Goal: Information Seeking & Learning: Learn about a topic

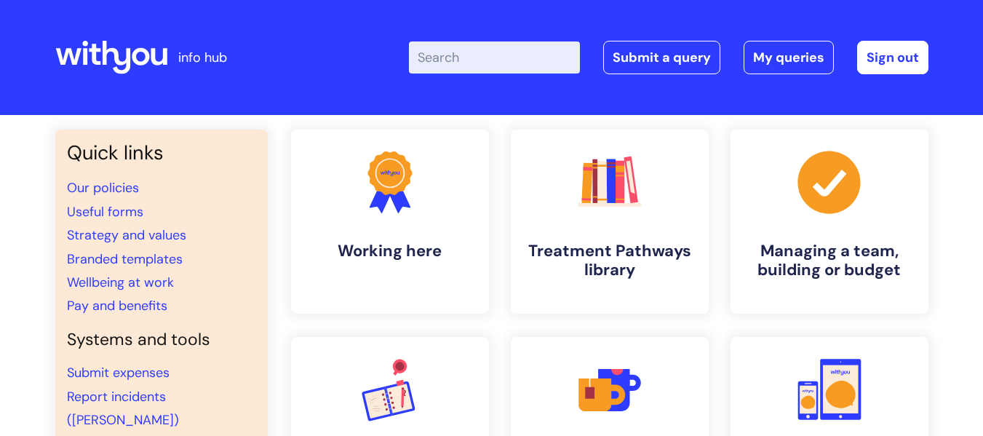
click at [474, 59] on input "Enter your search term here..." at bounding box center [494, 57] width 171 height 32
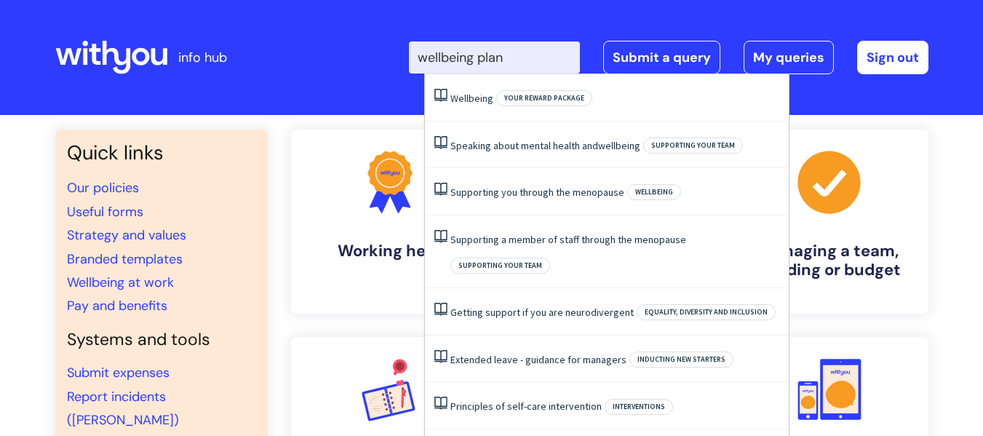
type input "wellbeing plan"
click button "Search" at bounding box center [0, 0] width 0 height 0
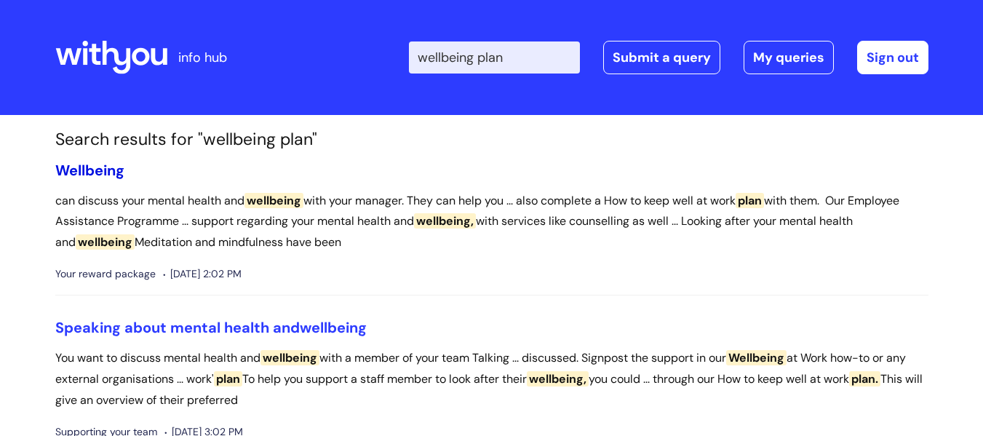
click at [103, 171] on span "Wellbeing" at bounding box center [89, 170] width 69 height 19
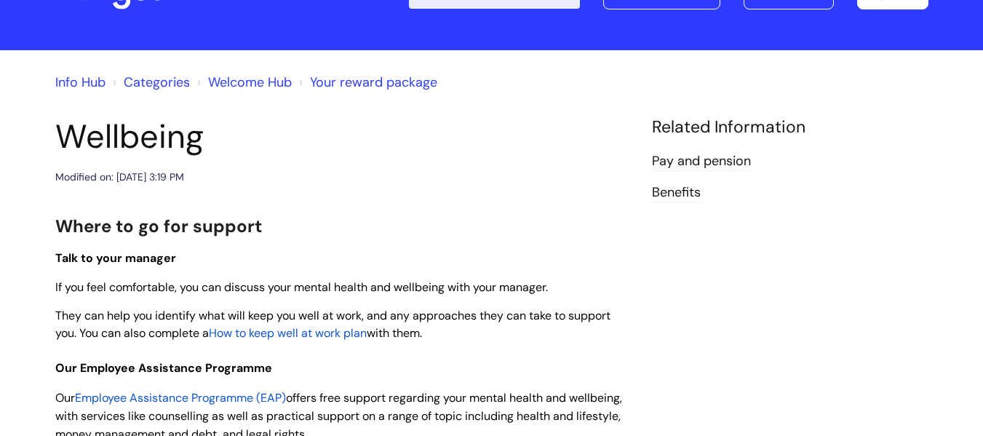
scroll to position [146, 0]
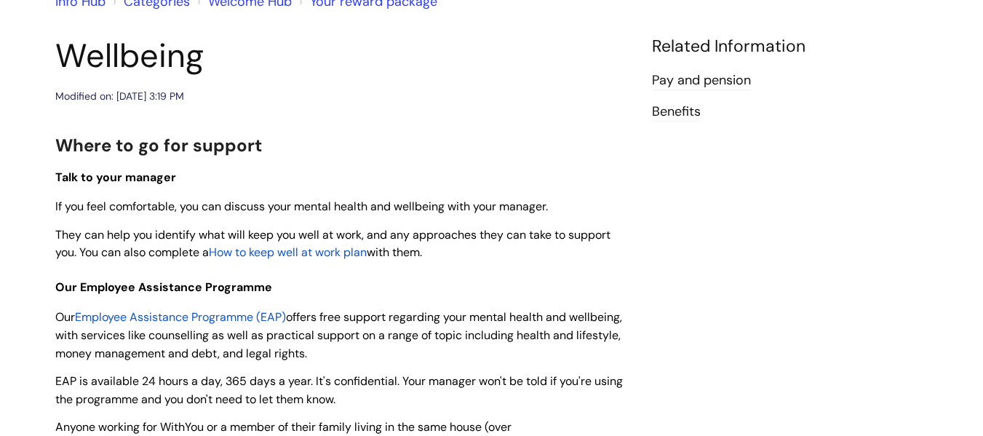
click at [319, 256] on span "How to keep well at work plan" at bounding box center [288, 252] width 158 height 15
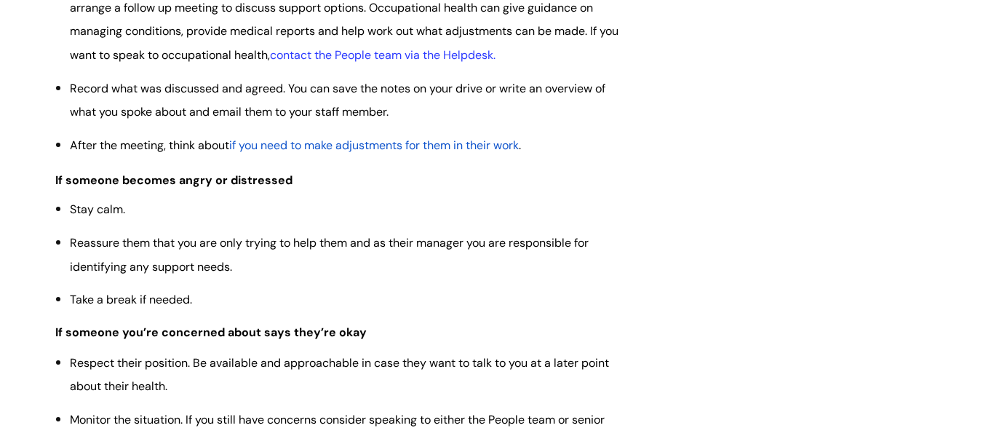
scroll to position [946, 0]
